Goal: Information Seeking & Learning: Learn about a topic

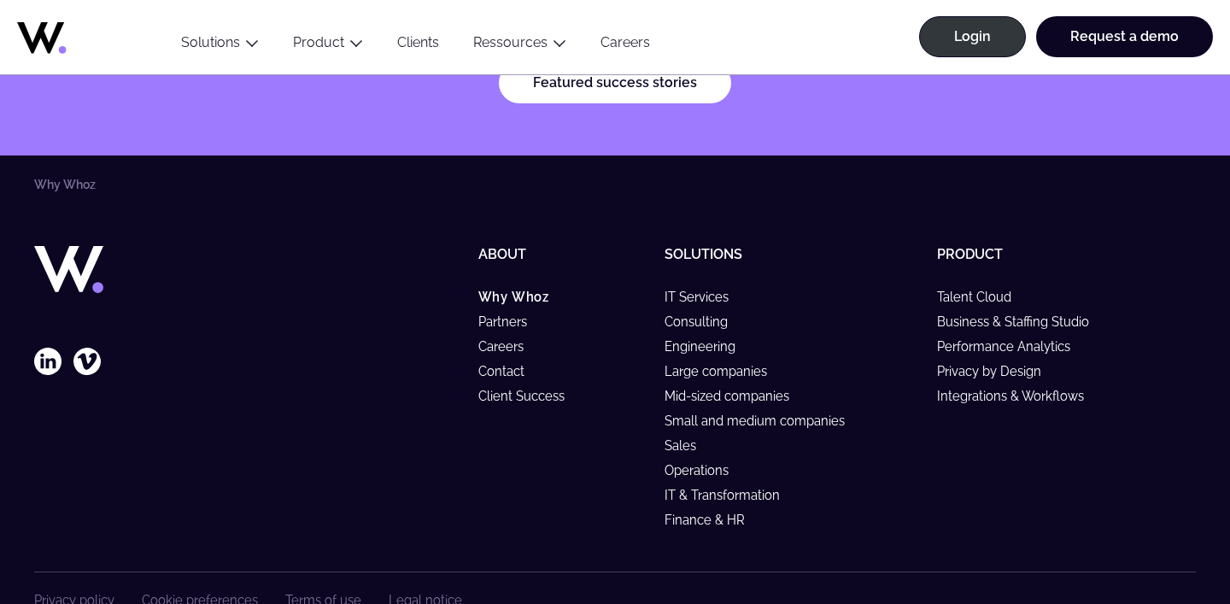
scroll to position [5413, 0]
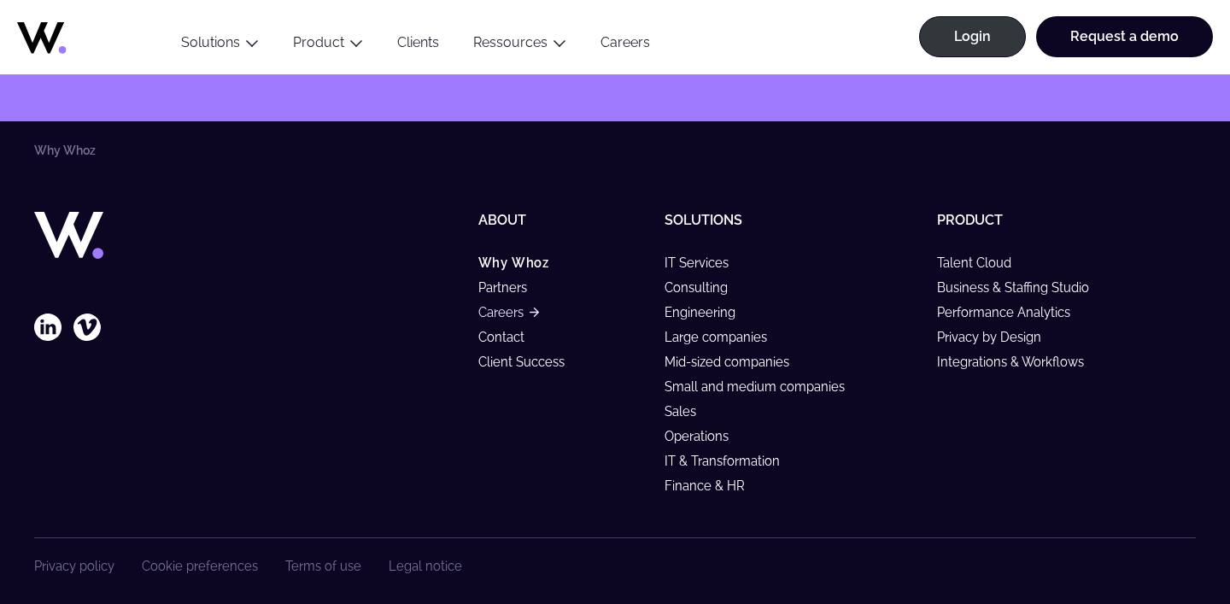
click at [503, 305] on link "Careers" at bounding box center [508, 312] width 61 height 15
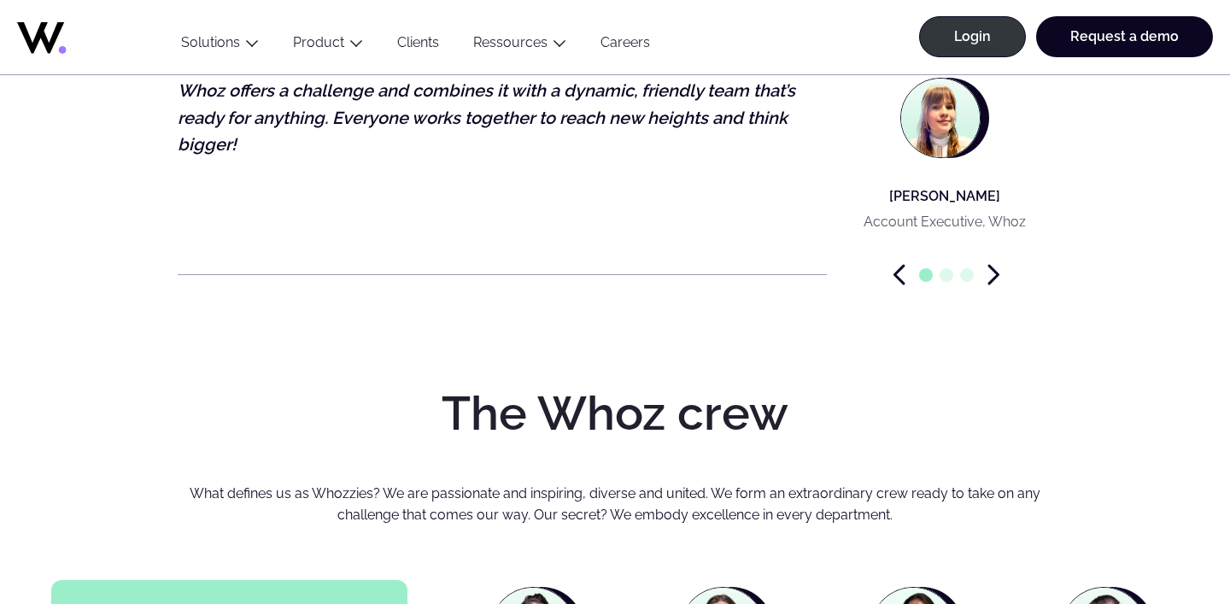
scroll to position [5130, 0]
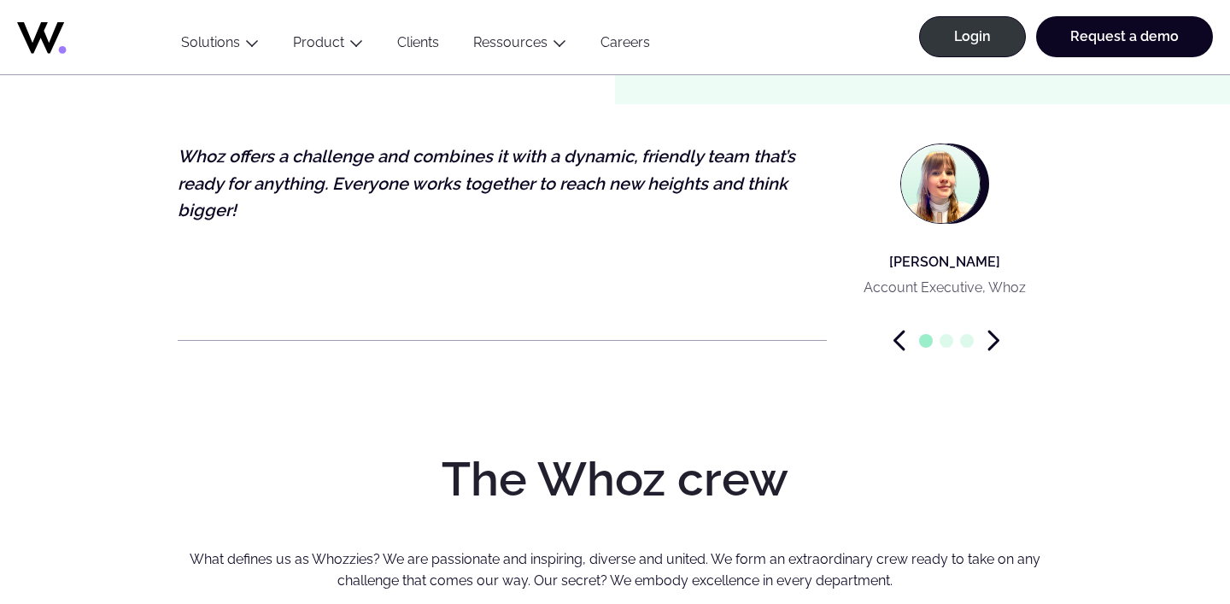
click at [993, 331] on icon "Next slide" at bounding box center [993, 340] width 9 height 18
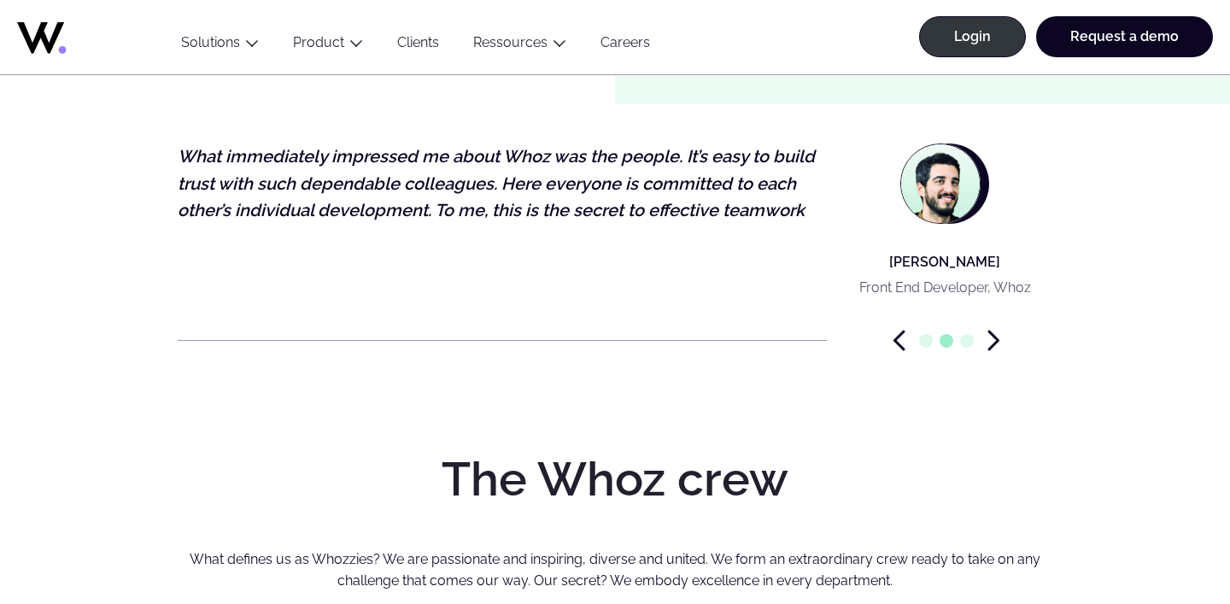
click at [993, 331] on icon "Next slide" at bounding box center [993, 340] width 9 height 18
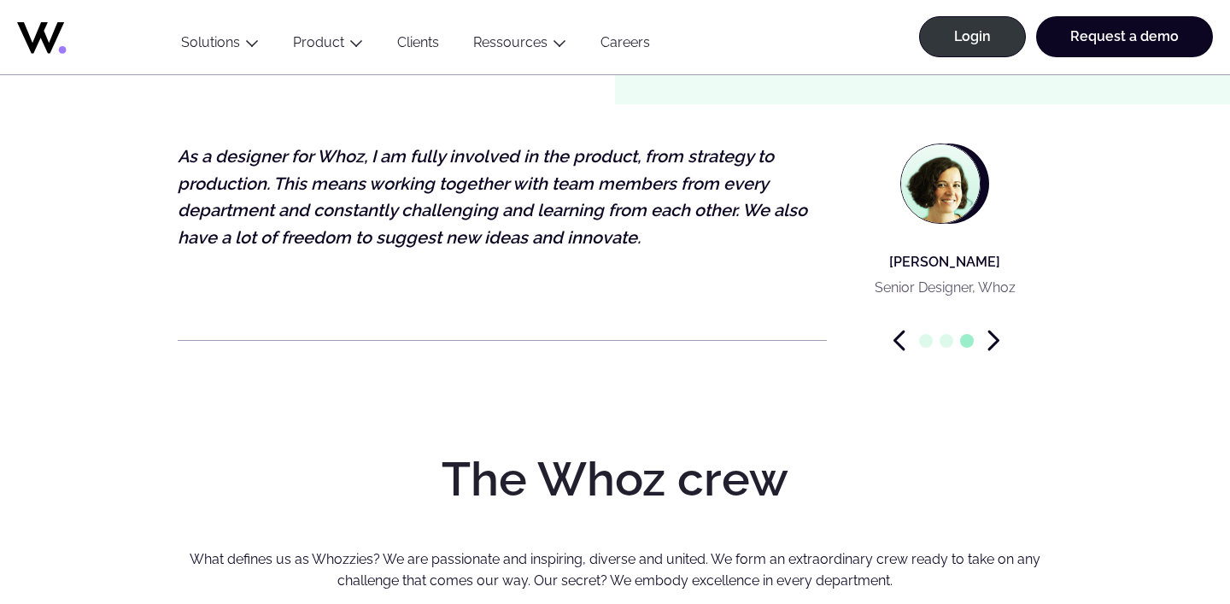
click at [990, 330] on icon "Next slide" at bounding box center [993, 340] width 12 height 21
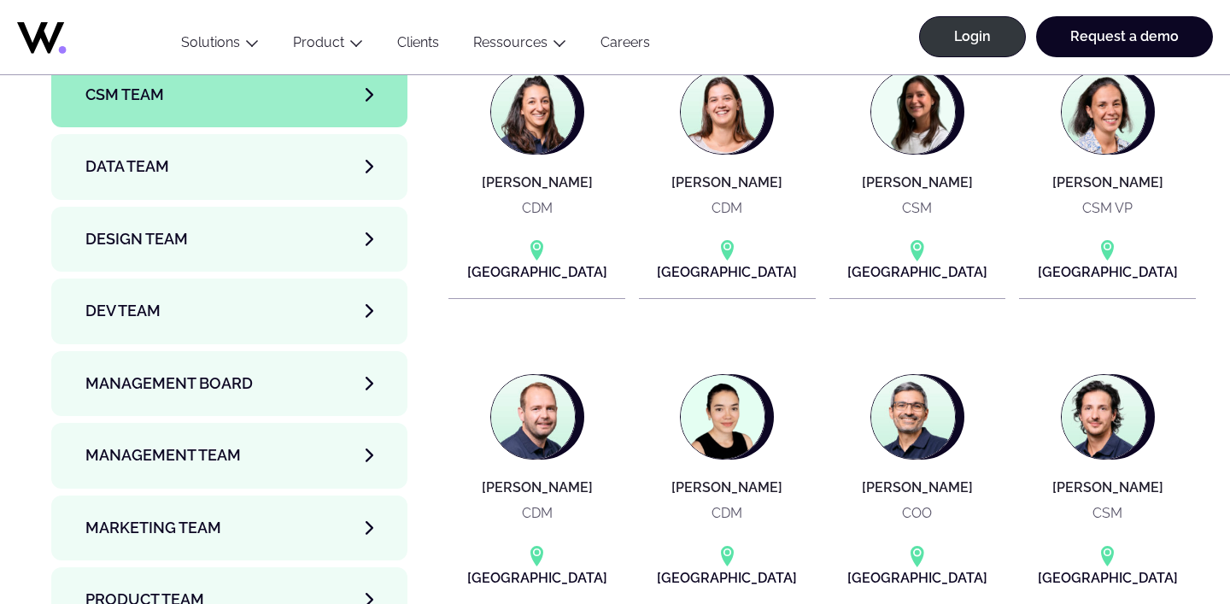
scroll to position [5729, 0]
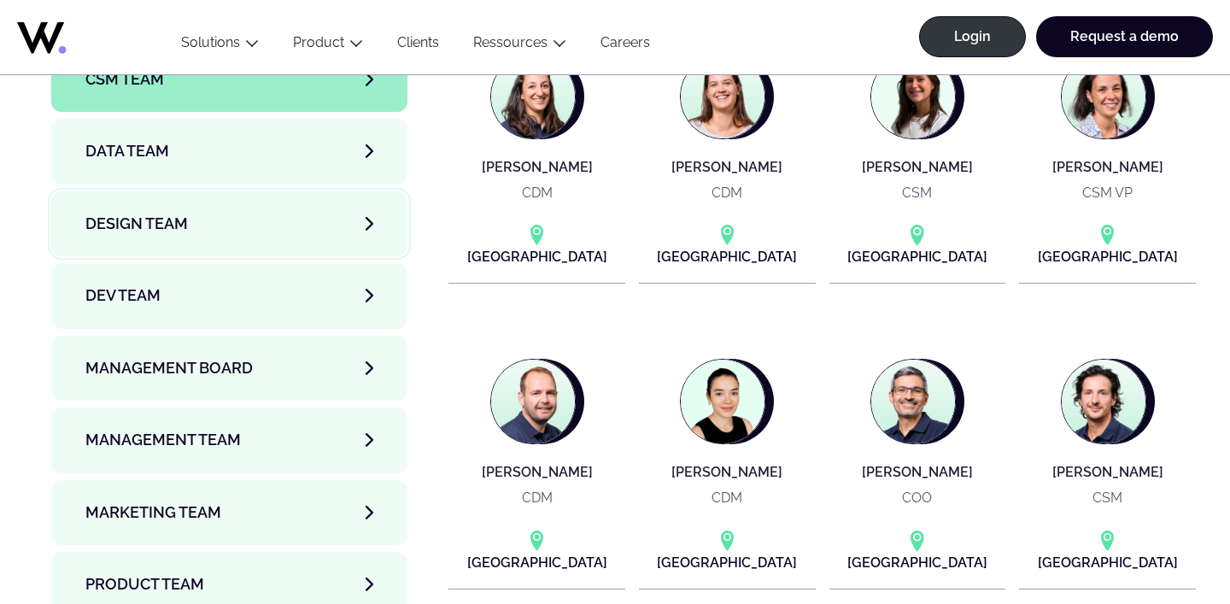
click at [368, 217] on icon "Members category, tabs interface." at bounding box center [369, 224] width 8 height 14
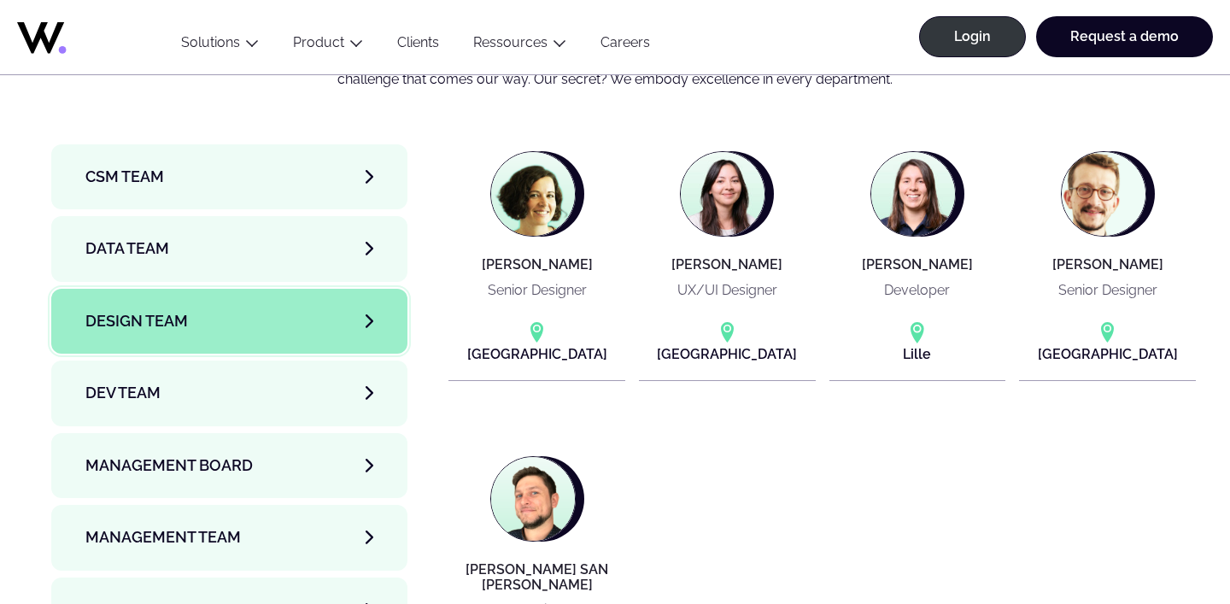
scroll to position [5627, 0]
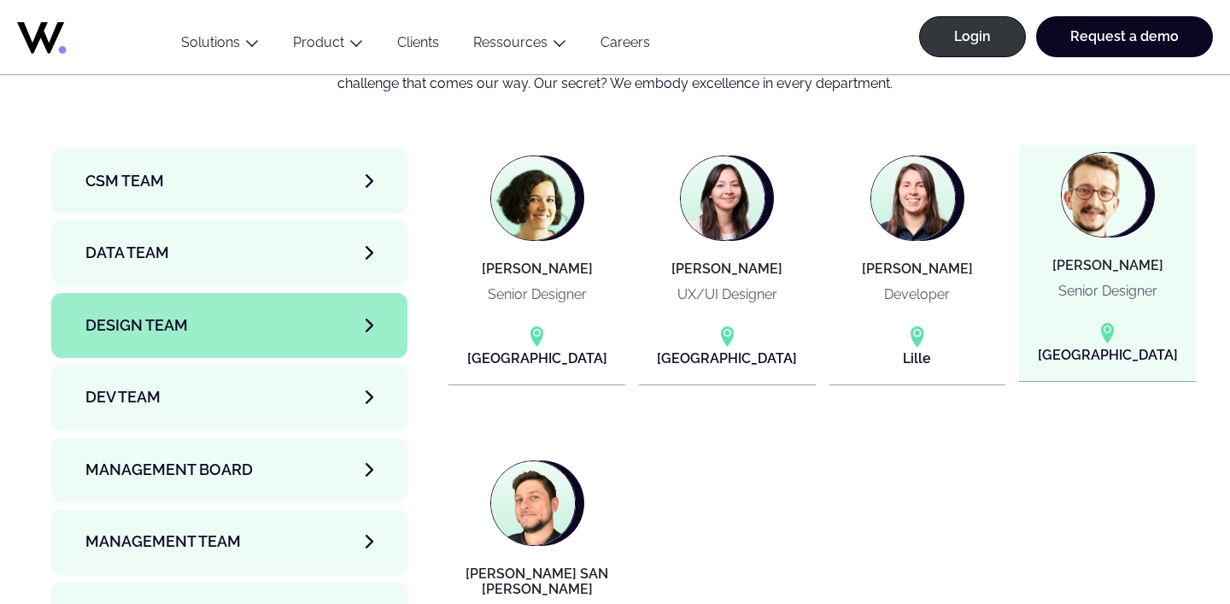
click at [1117, 159] on img at bounding box center [1103, 195] width 84 height 84
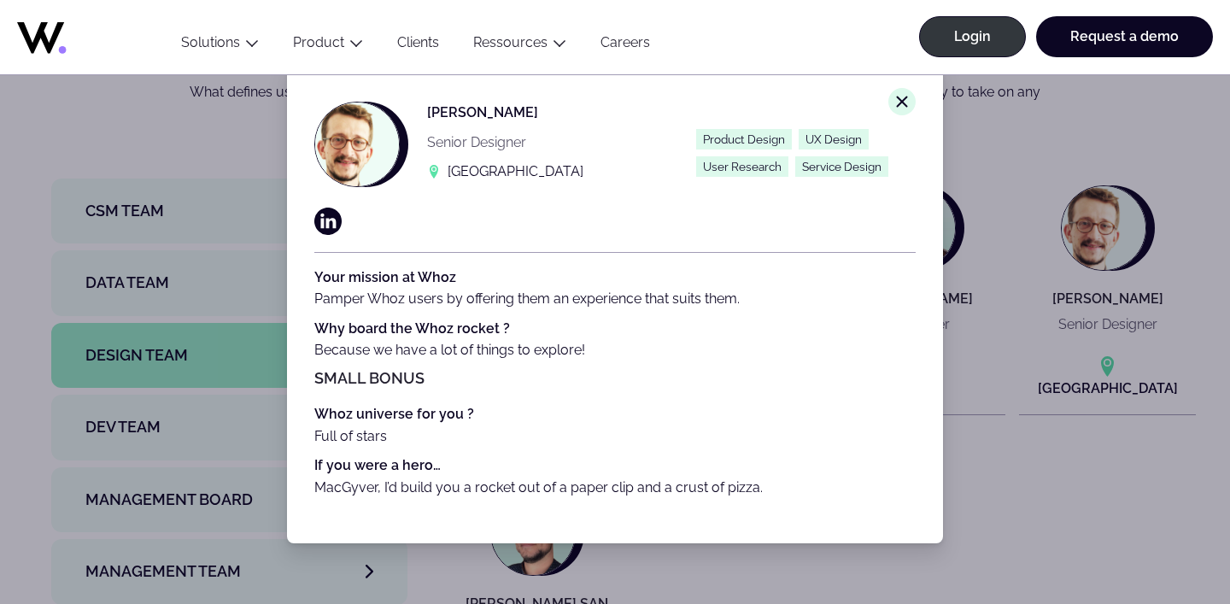
scroll to position [5585, 0]
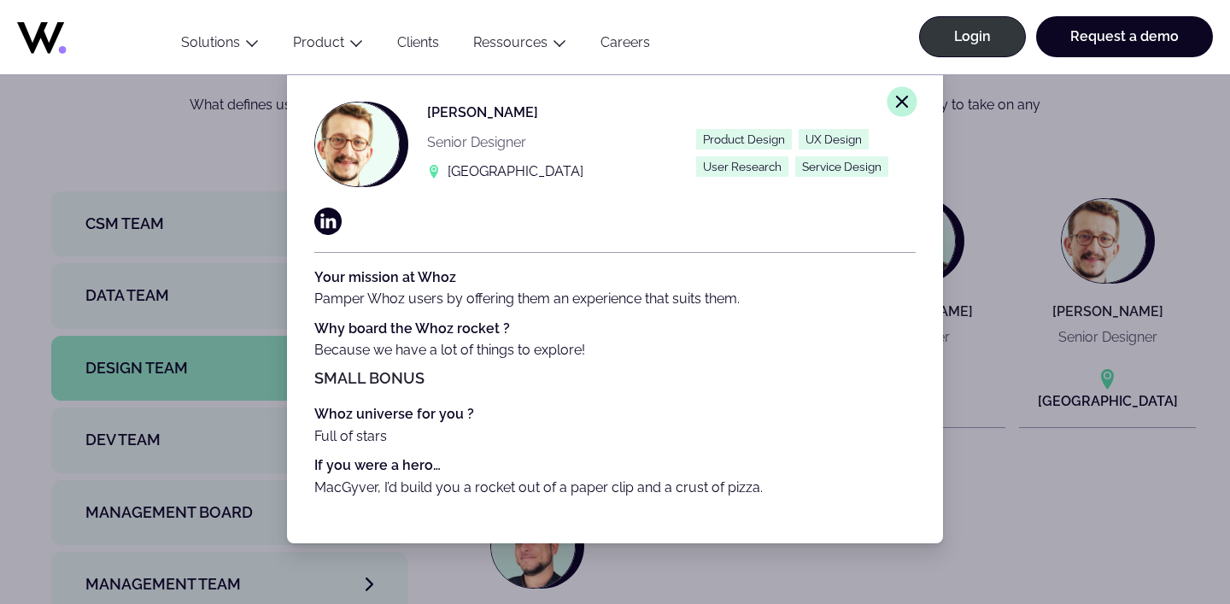
click at [906, 96] on line at bounding box center [902, 101] width 10 height 10
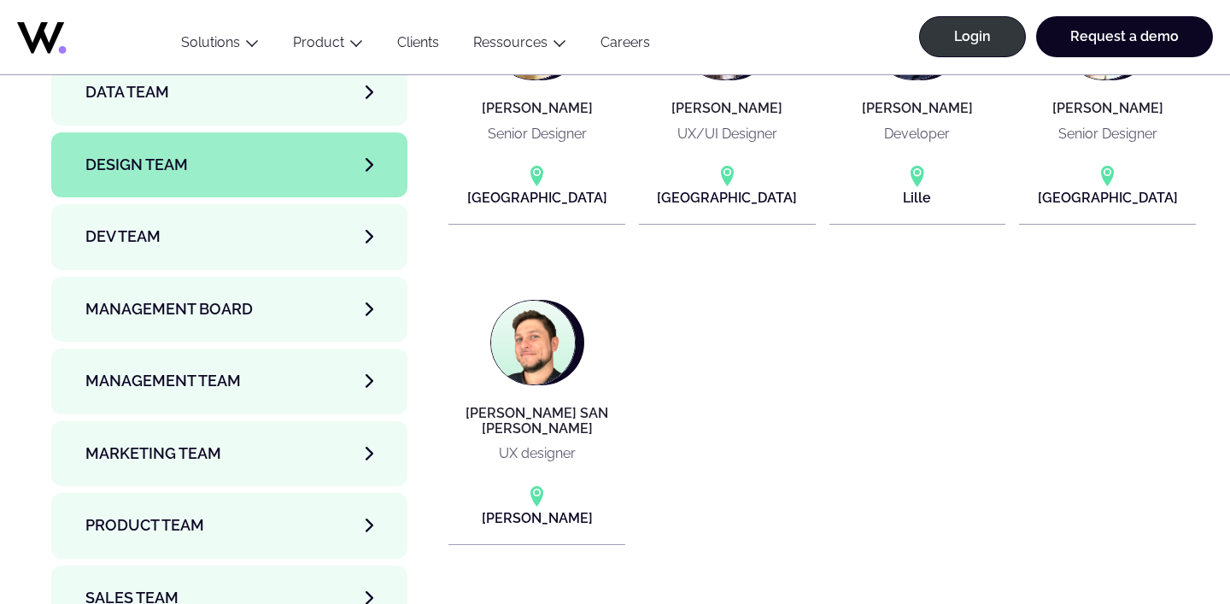
scroll to position [5809, 0]
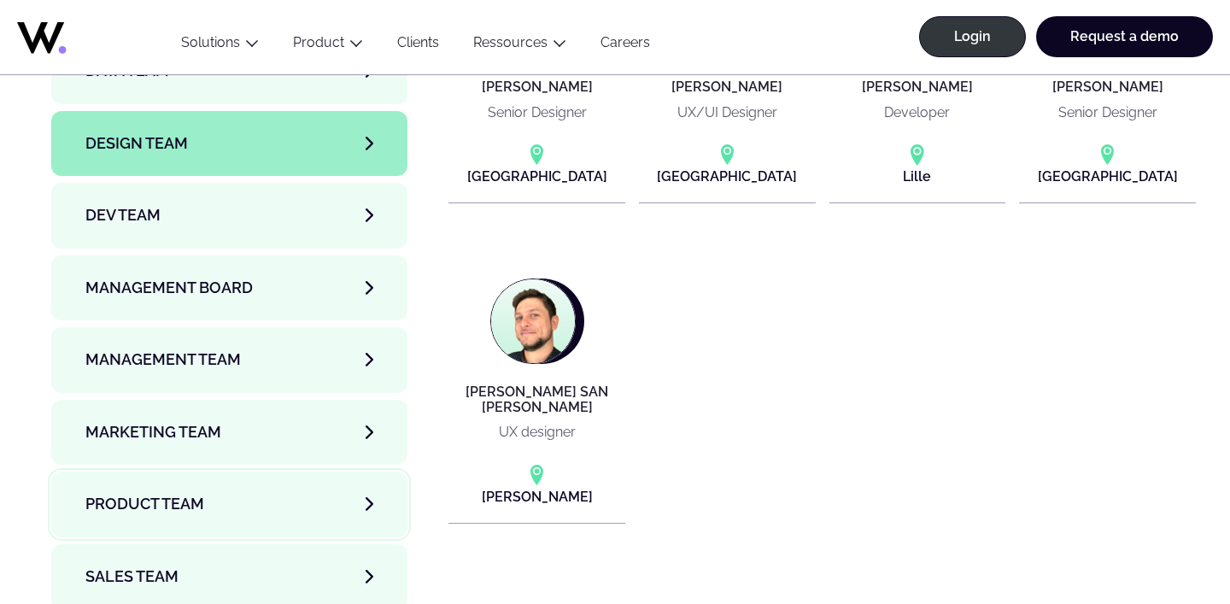
click at [188, 492] on span "Product team" at bounding box center [144, 504] width 119 height 24
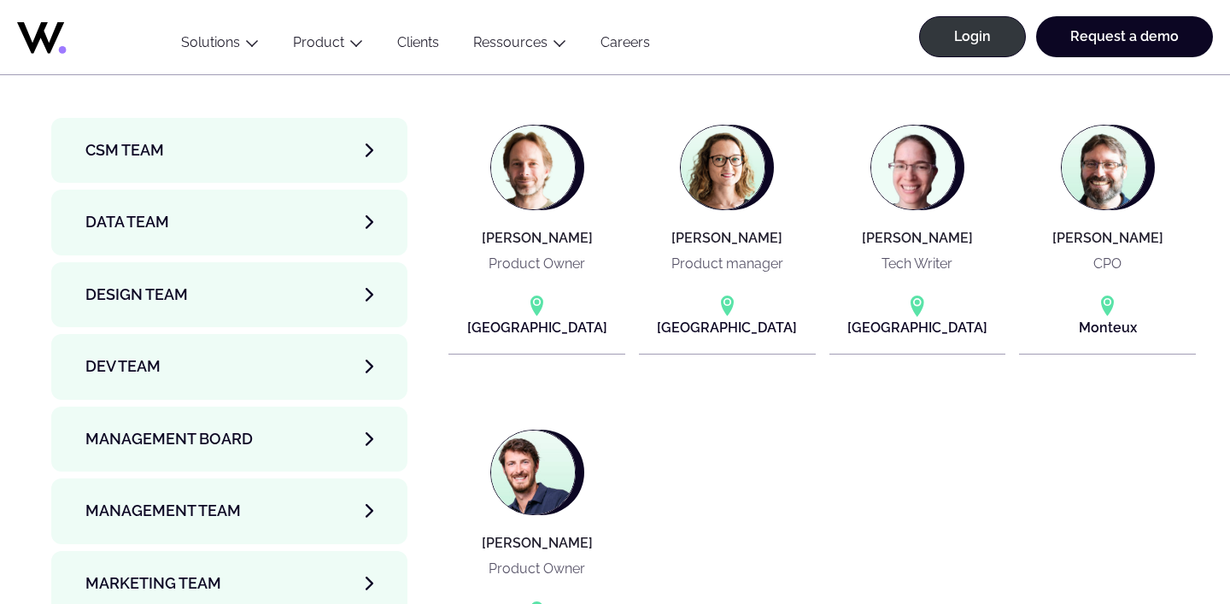
scroll to position [5668, 0]
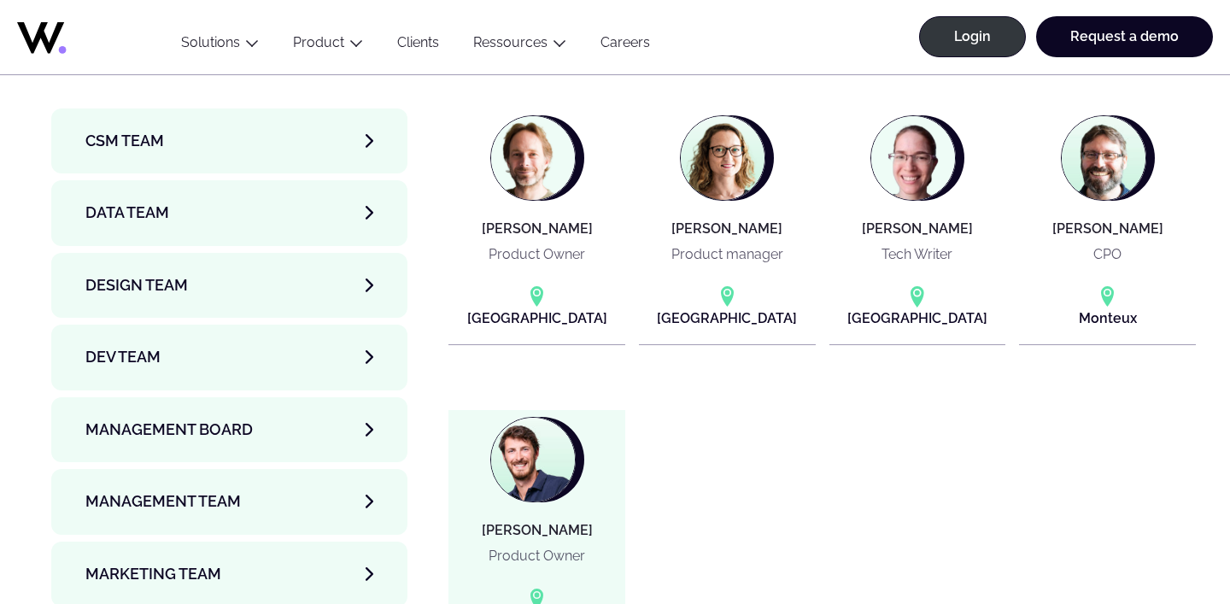
click at [535, 424] on img at bounding box center [533, 460] width 84 height 84
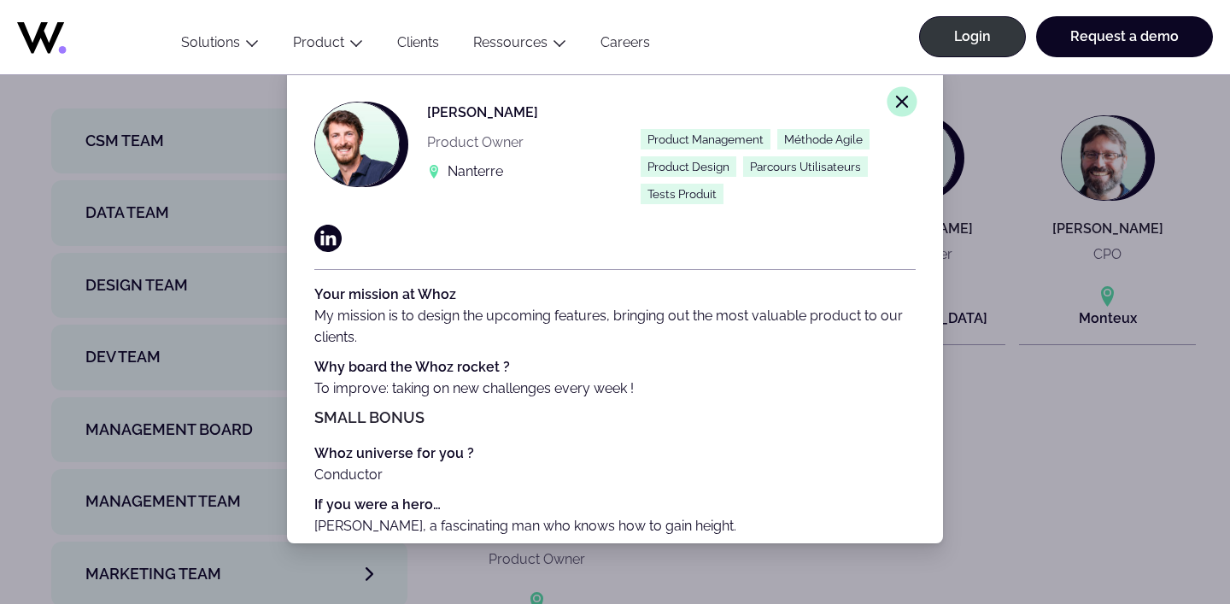
click at [903, 97] on icon "Close modal window." at bounding box center [901, 101] width 15 height 15
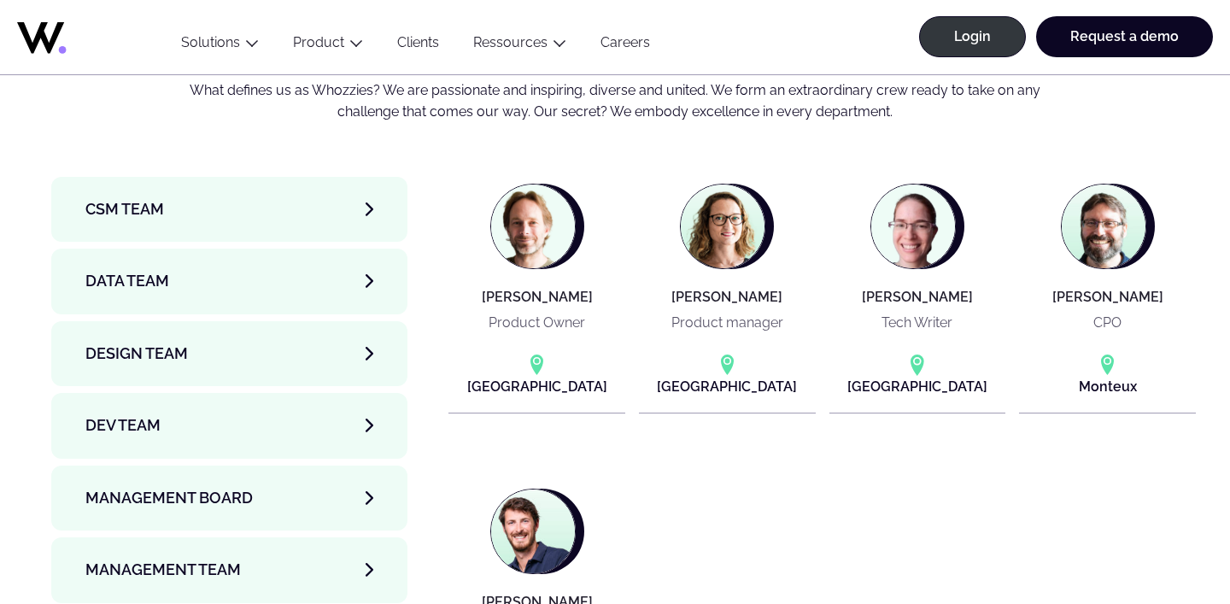
scroll to position [5584, 0]
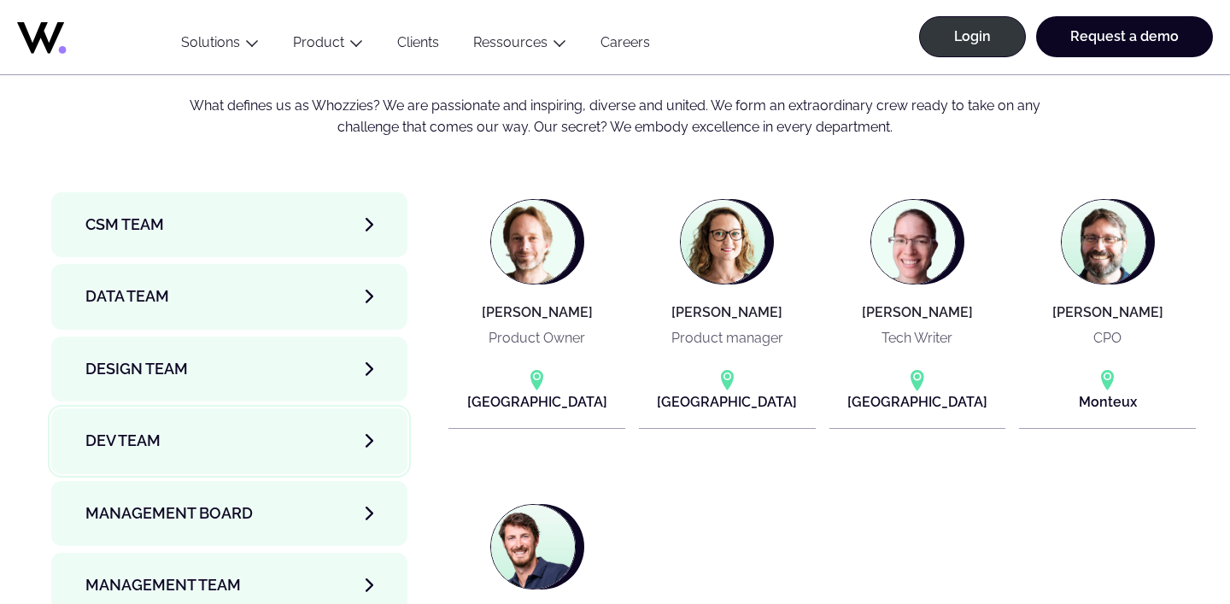
click at [237, 408] on link "Dev team" at bounding box center [229, 440] width 356 height 65
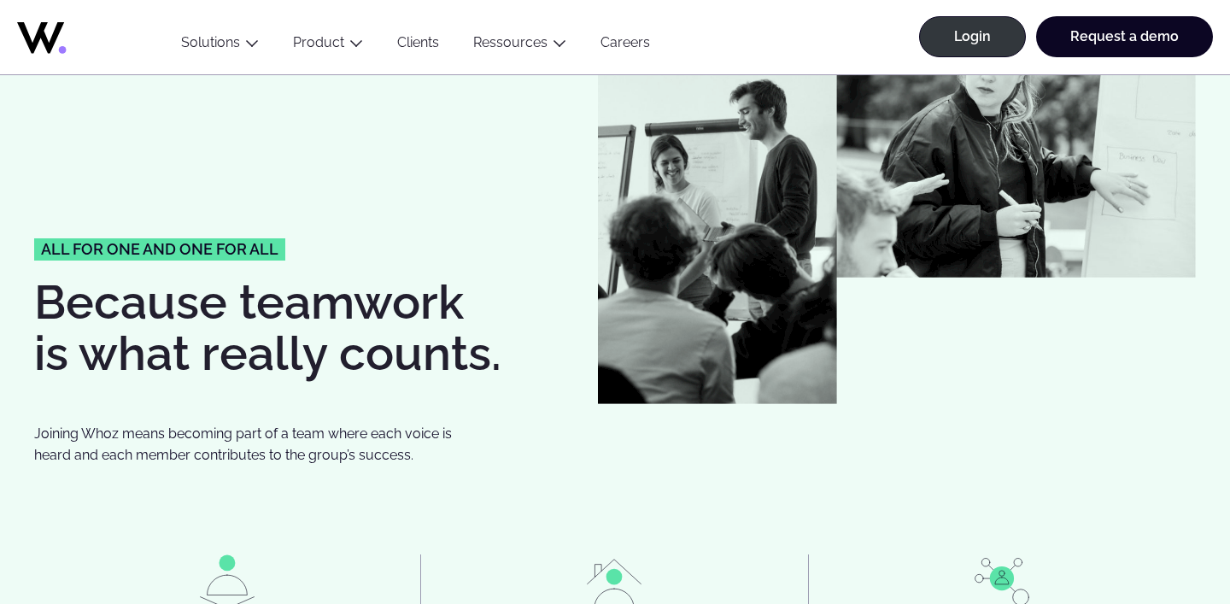
scroll to position [3610, 0]
